Goal: Find specific page/section: Find specific page/section

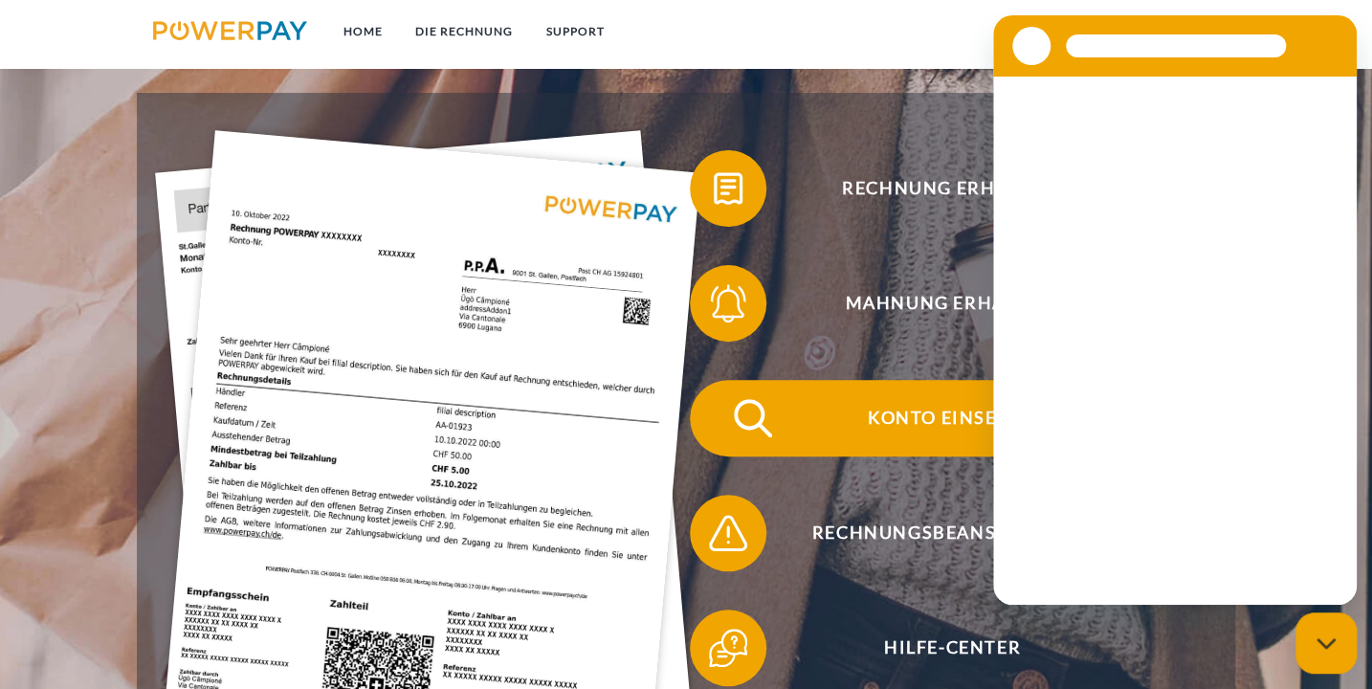
scroll to position [328, 0]
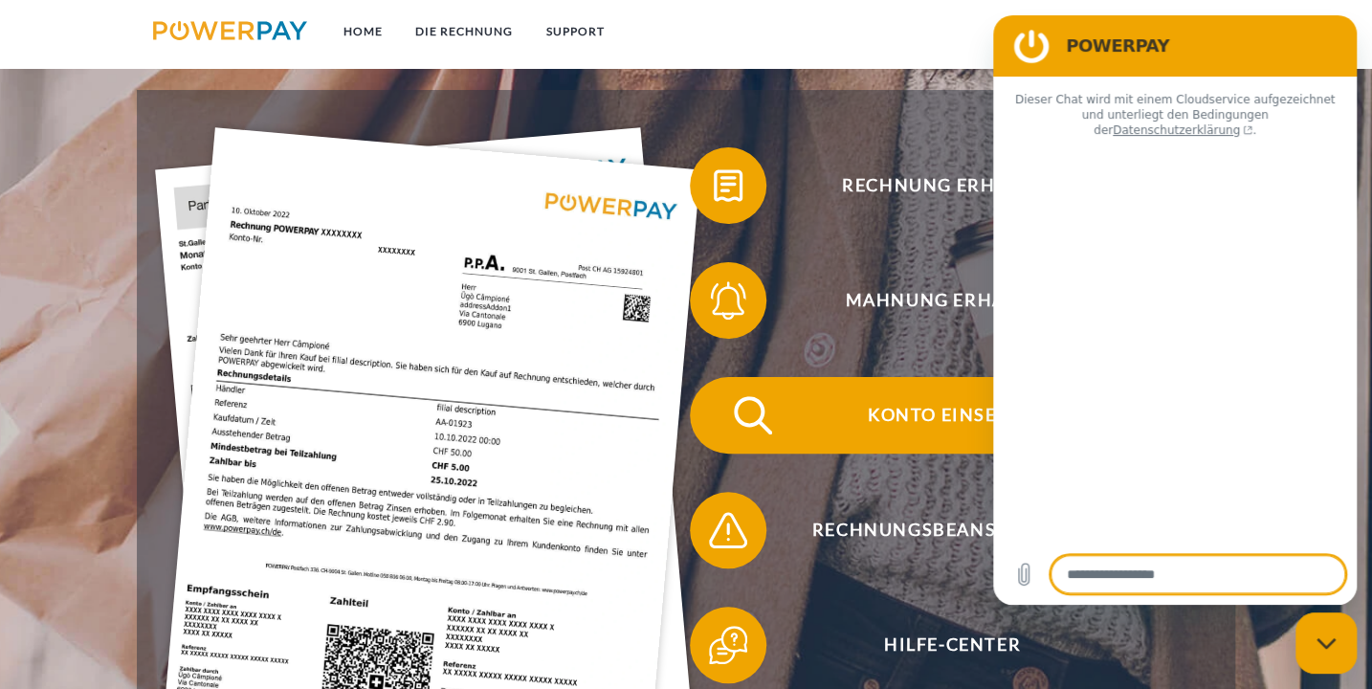
type textarea "*"
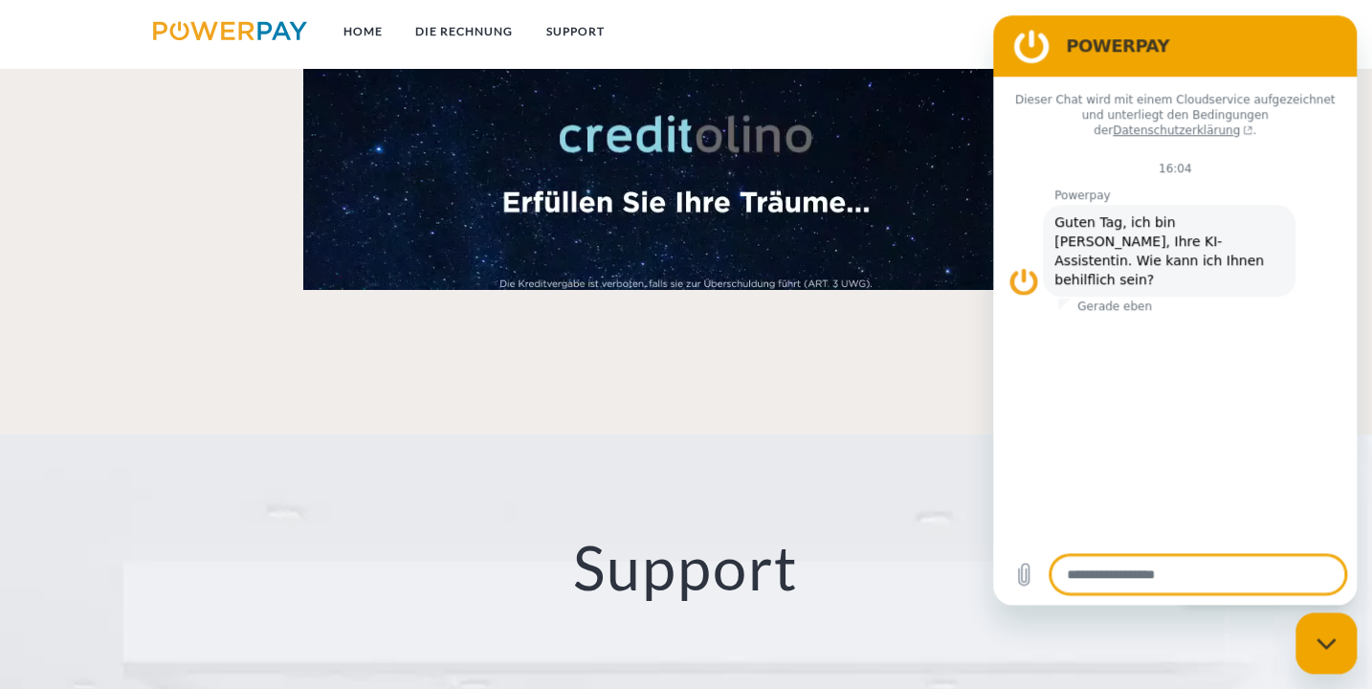
scroll to position [2045, 0]
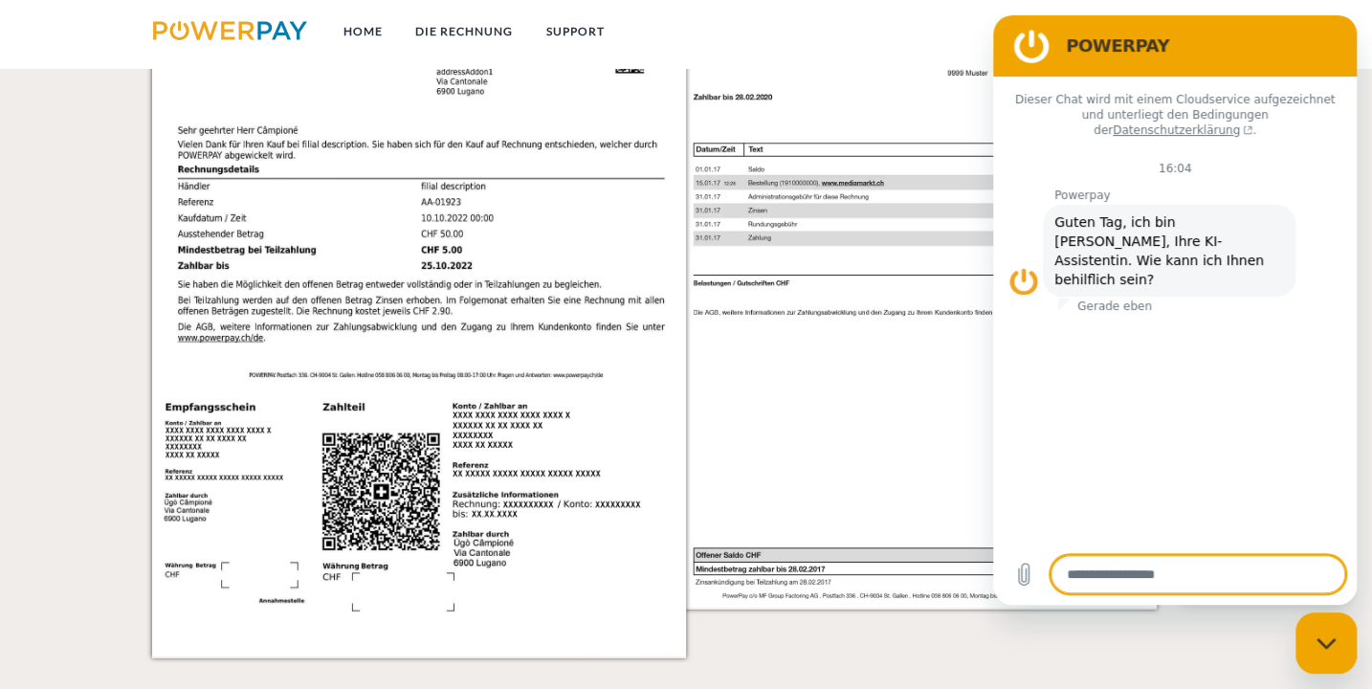
click at [1013, 484] on div "Dieser Chat wird mit einem Cloudservice aufgezeichnet und unterliegt den Beding…" at bounding box center [1175, 310] width 364 height 467
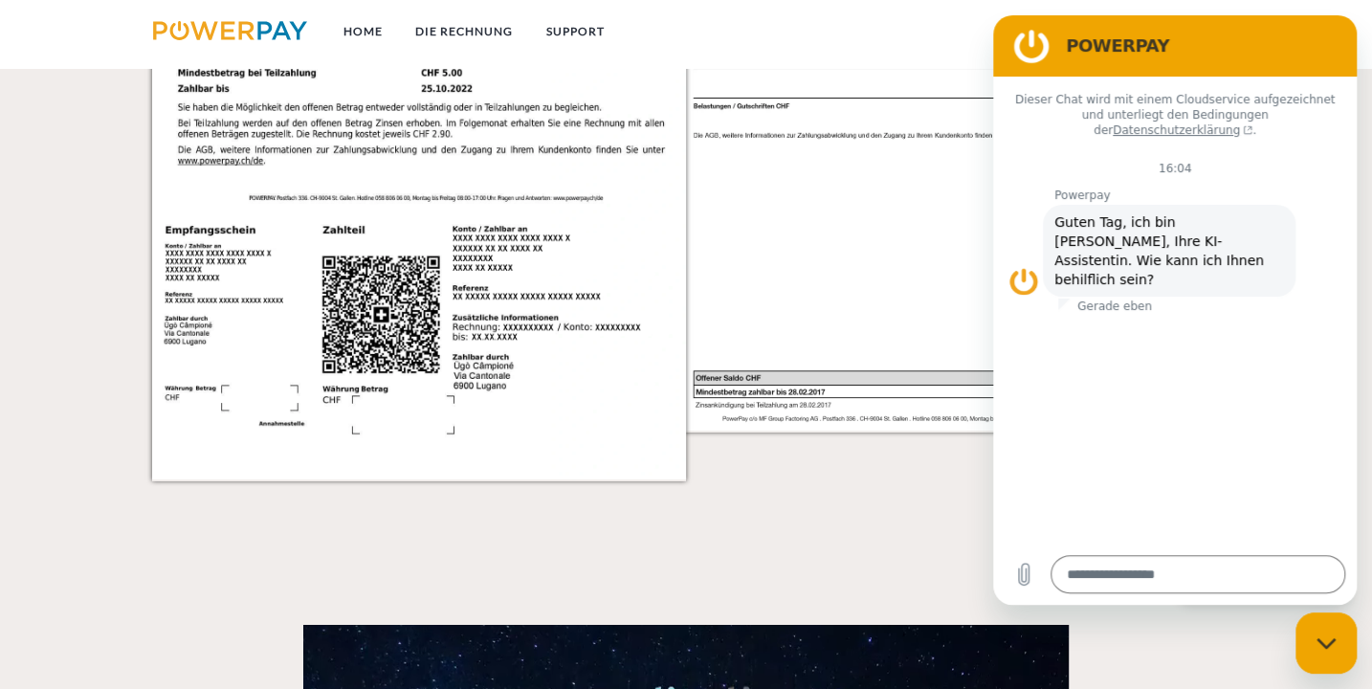
drag, startPoint x: 693, startPoint y: 468, endPoint x: 691, endPoint y: 458, distance: 9.8
click at [693, 465] on img at bounding box center [943, 102] width 534 height 755
click at [885, 135] on img at bounding box center [943, 102] width 534 height 755
click at [1019, 35] on figure at bounding box center [1031, 46] width 38 height 38
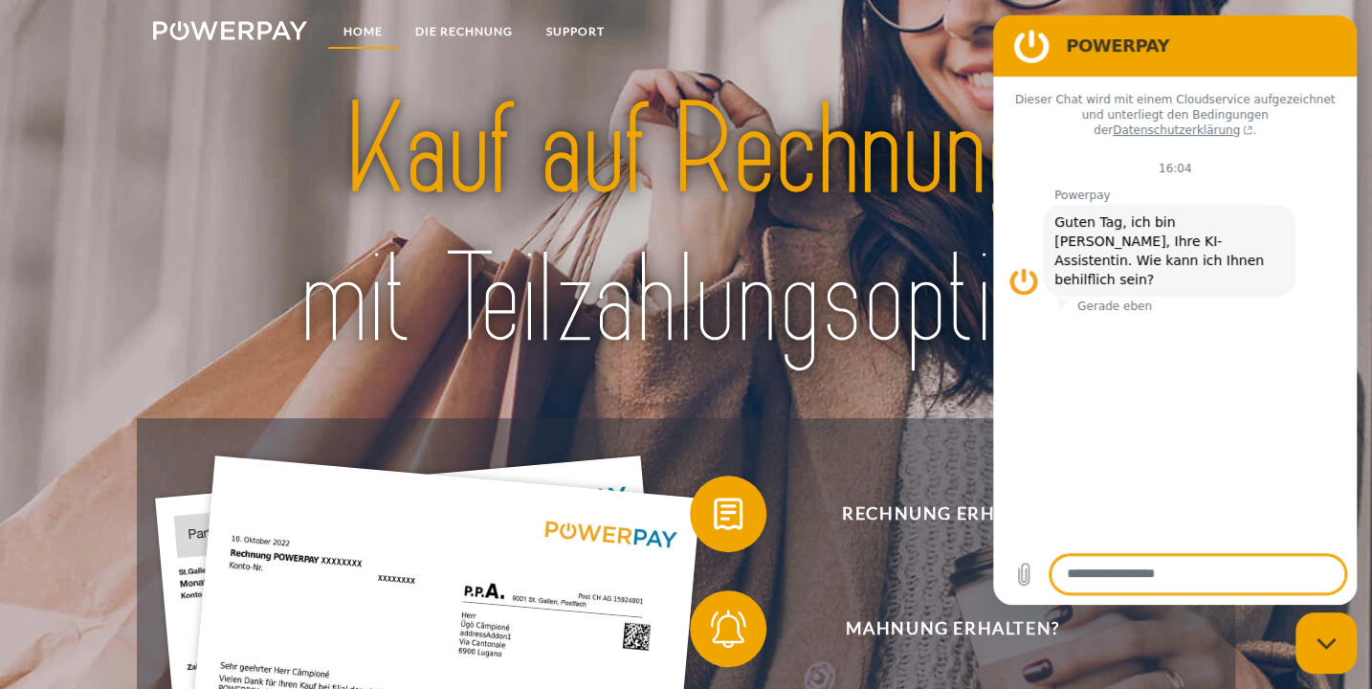
click at [362, 29] on link "Home" at bounding box center [363, 31] width 72 height 34
click at [1328, 643] on icon "Messaging-Fenster schließen" at bounding box center [1324, 642] width 19 height 11
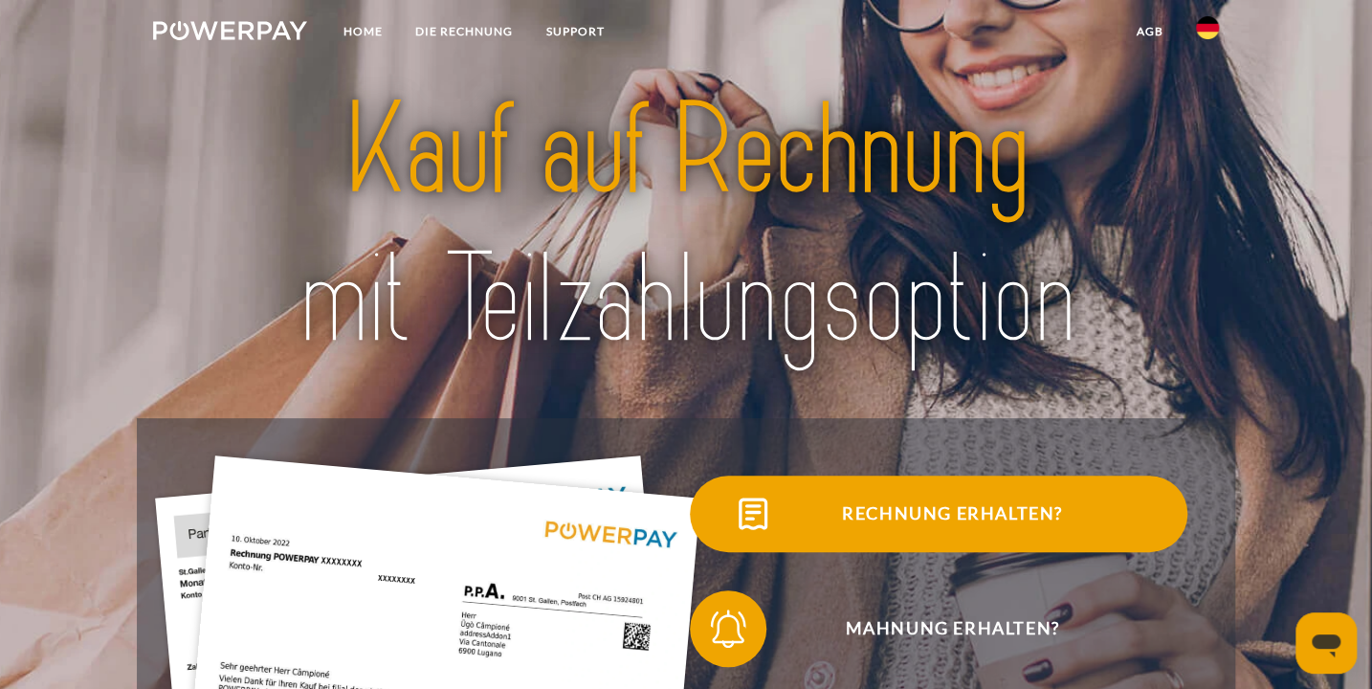
click at [908, 517] on span "Rechnung erhalten?" at bounding box center [951, 513] width 469 height 77
